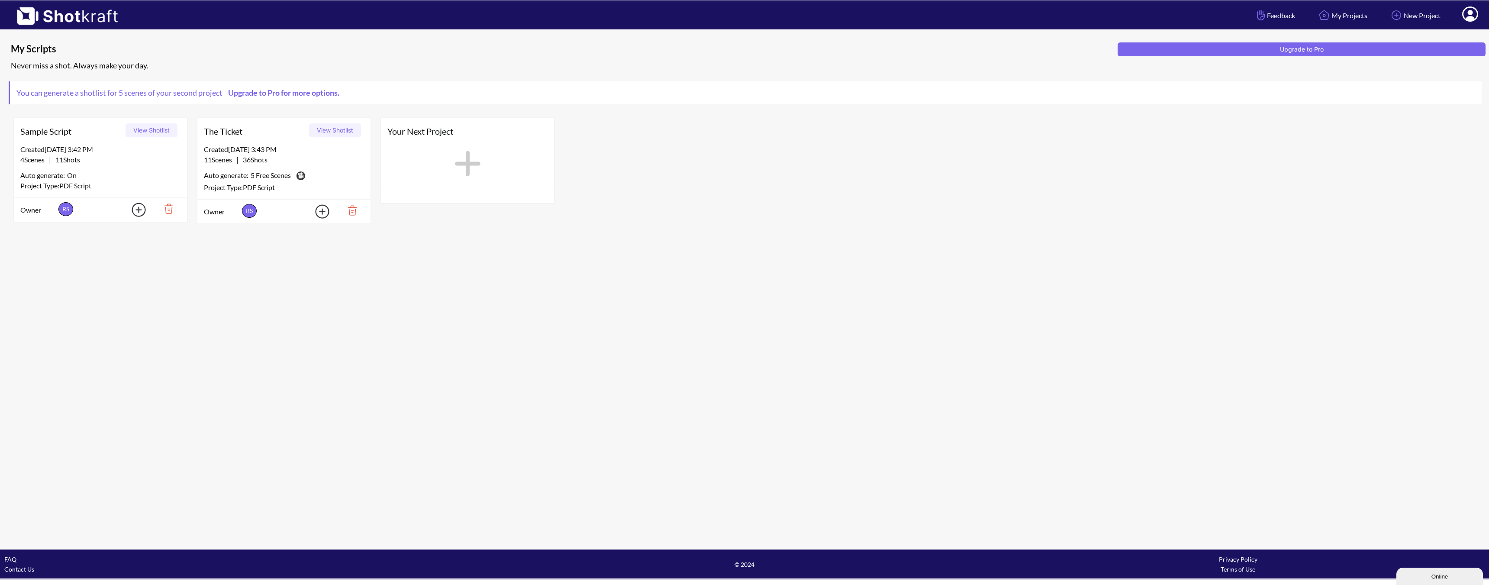
click at [233, 135] on span "The Ticket" at bounding box center [255, 131] width 102 height 13
click at [340, 127] on button "View Shotlist" at bounding box center [335, 130] width 52 height 14
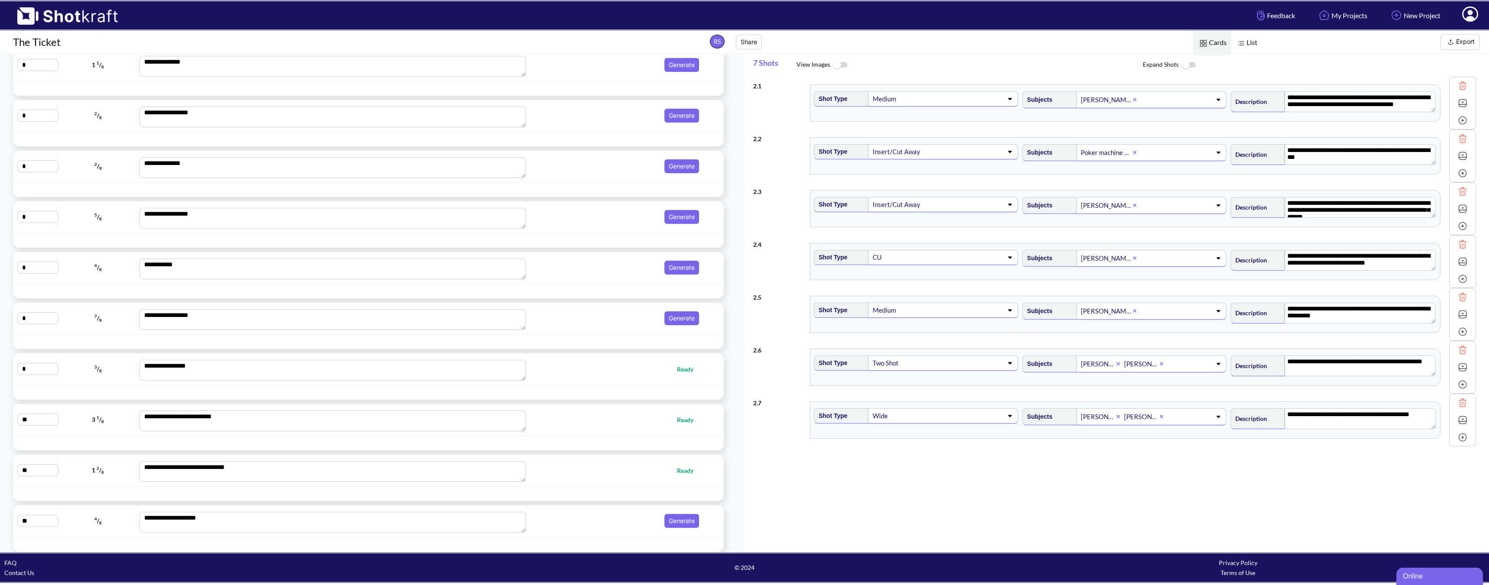
scroll to position [318, 0]
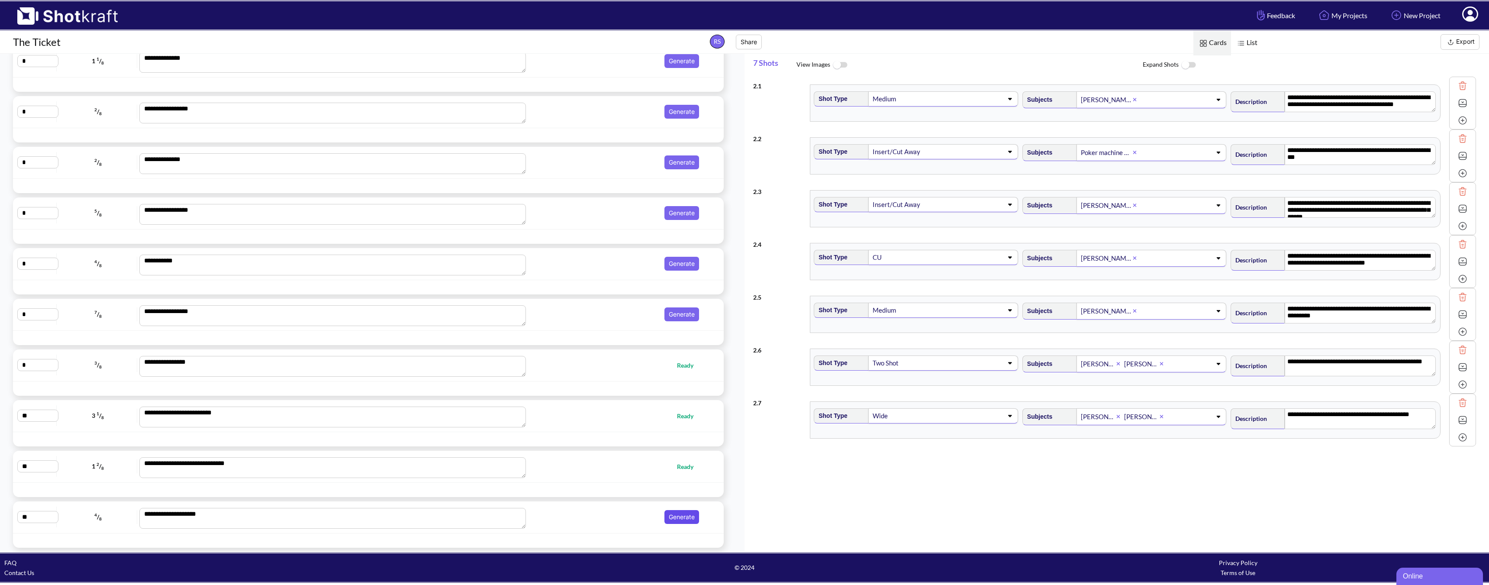
click at [666, 521] on button "Generate" at bounding box center [682, 517] width 35 height 14
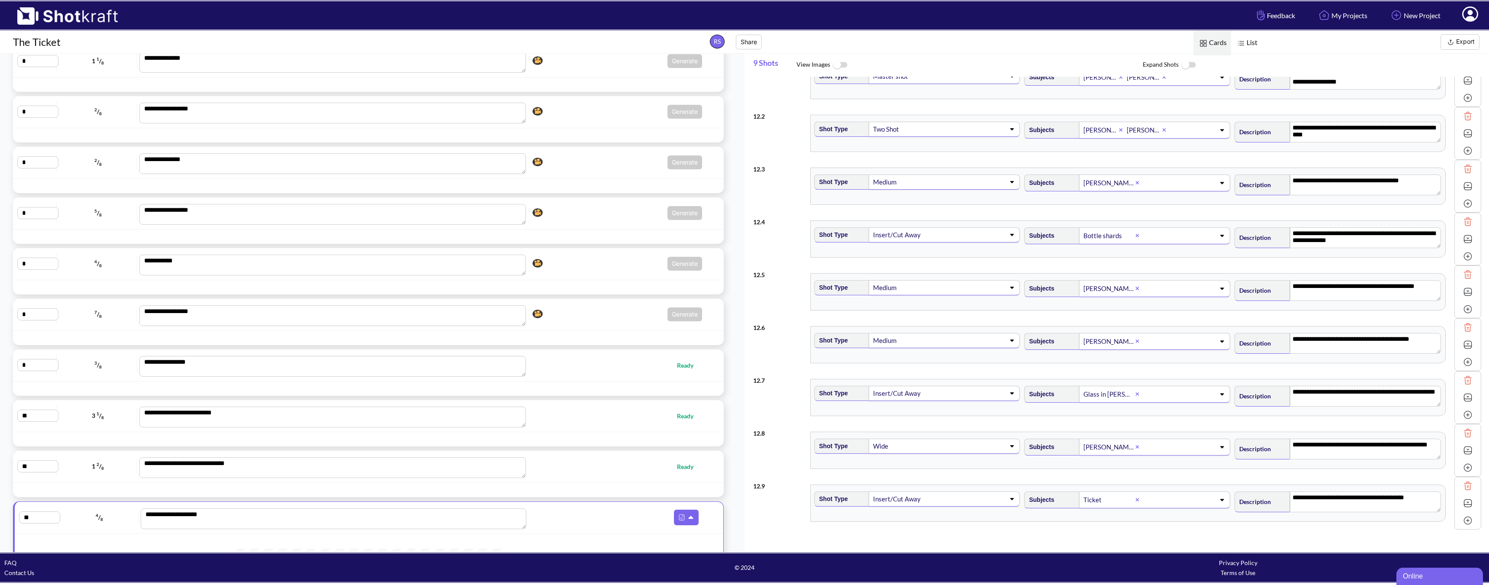
scroll to position [0, 0]
